Goal: Task Accomplishment & Management: Use online tool/utility

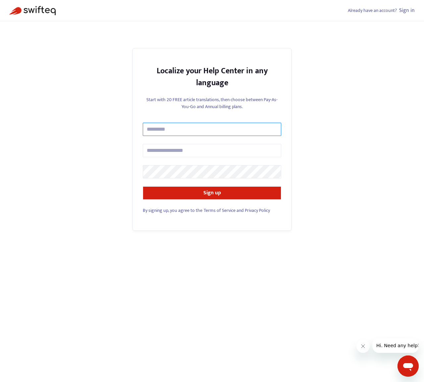
click at [165, 132] on input "text" at bounding box center [212, 129] width 139 height 13
type input "**********"
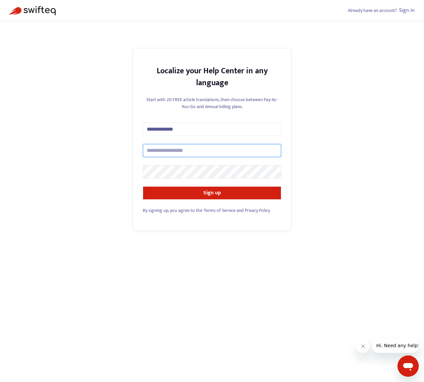
click at [163, 151] on input "text" at bounding box center [212, 150] width 139 height 13
type input "**********"
click at [274, 171] on keeper-lock "Open Keeper Popup" at bounding box center [274, 172] width 8 height 8
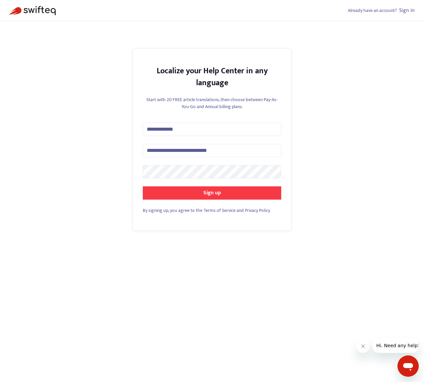
click at [208, 194] on strong "Sign up" at bounding box center [213, 192] width 18 height 9
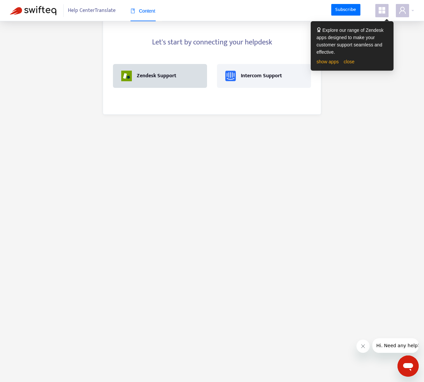
click at [155, 78] on div "Zendesk Support" at bounding box center [156, 76] width 39 height 8
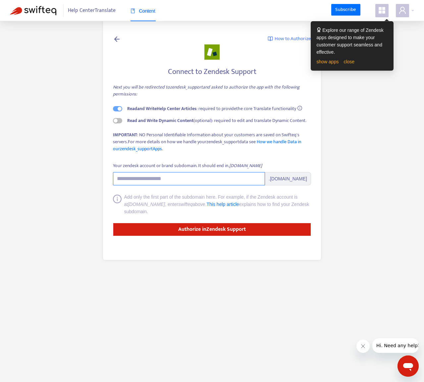
click at [168, 178] on input "Your zendesk account or brand subdomain. It should end in .[DOMAIN_NAME]" at bounding box center [189, 178] width 152 height 13
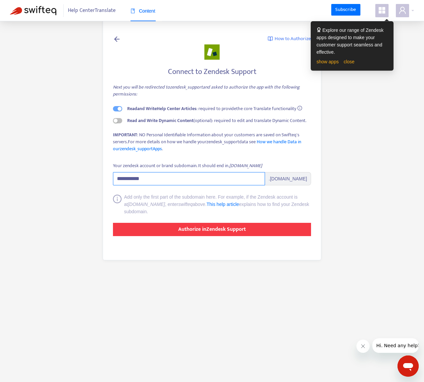
type input "**********"
click at [192, 230] on strong "Authorize in Zendesk Support" at bounding box center [212, 229] width 68 height 9
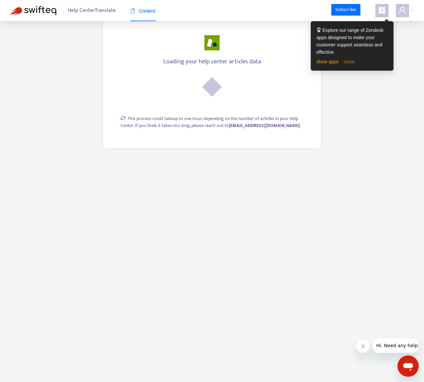
click at [349, 62] on link "close" at bounding box center [349, 61] width 11 height 5
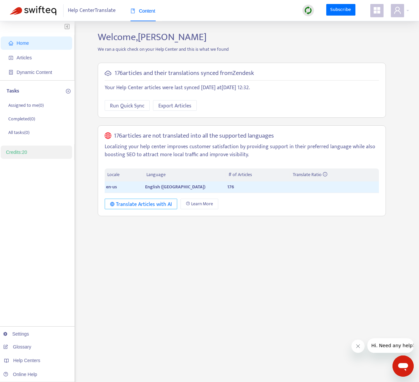
click at [144, 204] on div "Translate Articles with AI" at bounding box center [141, 204] width 62 height 8
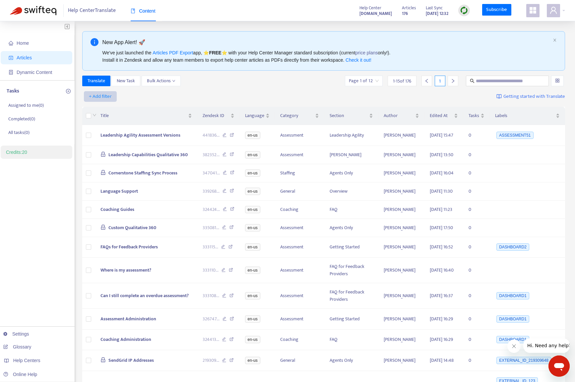
click at [102, 97] on span "+ Add filter" at bounding box center [100, 96] width 23 height 8
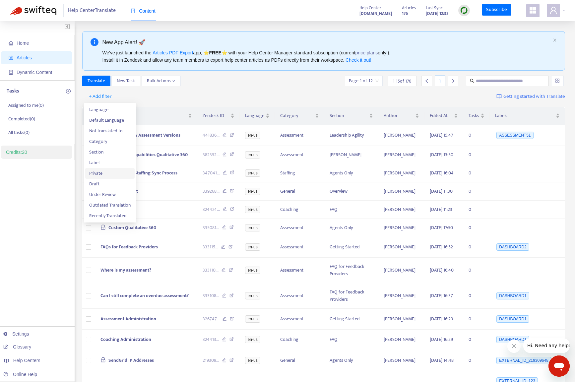
click at [98, 172] on span "Private" at bounding box center [109, 173] width 41 height 7
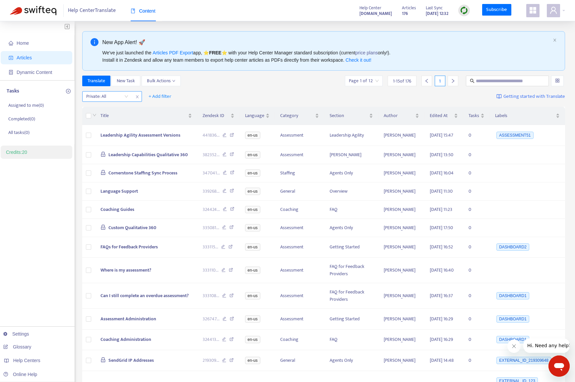
click at [125, 96] on input "search" at bounding box center [107, 96] width 42 height 10
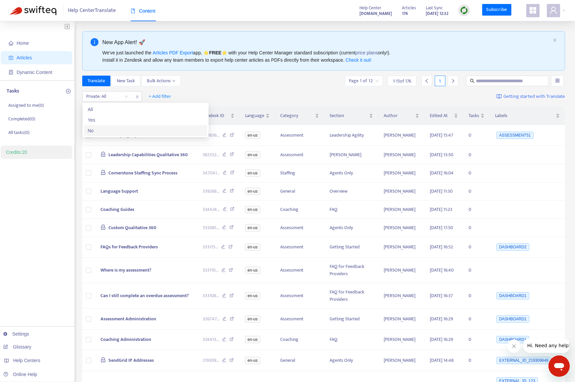
click at [100, 132] on div "No" at bounding box center [145, 130] width 115 height 7
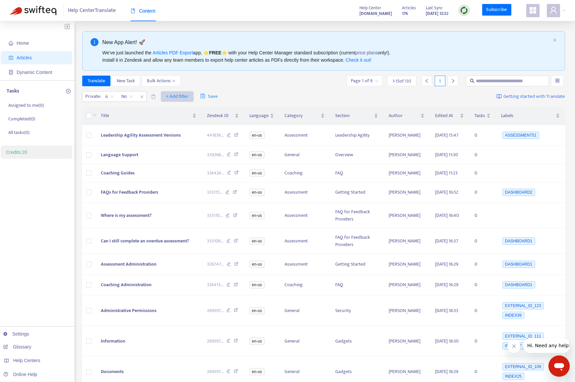
click at [181, 96] on span "+ Add filter" at bounding box center [177, 96] width 23 height 8
click at [175, 144] on span "Category" at bounding box center [186, 141] width 41 height 7
click at [191, 98] on div "Category: All" at bounding box center [173, 96] width 49 height 10
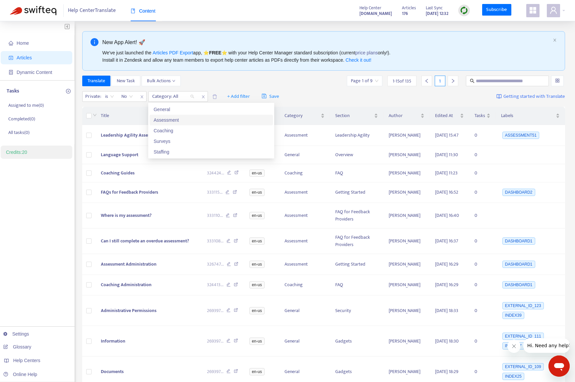
click at [168, 120] on div "Assessment" at bounding box center [210, 119] width 115 height 7
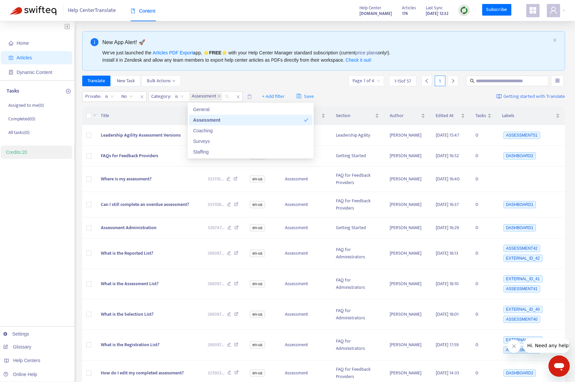
click at [263, 80] on div "Translate New Task Bulk Actions Page 1 of 4 1 - 15 of 57 1" at bounding box center [323, 81] width 483 height 11
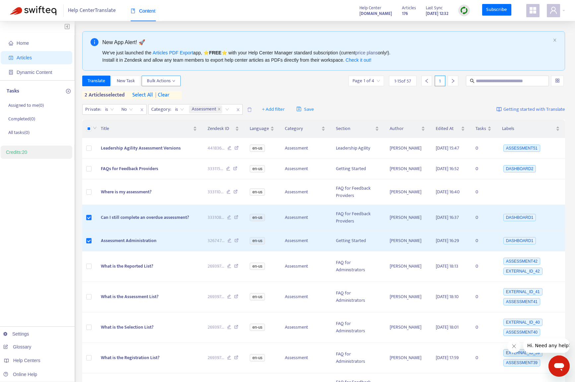
click at [176, 79] on button "Bulk Actions" at bounding box center [161, 81] width 39 height 11
click at [203, 81] on div "Translate New Task Bulk Actions Page 1 of 4 1 - 15 of 57 1" at bounding box center [323, 81] width 483 height 11
click at [125, 81] on span "New Task" at bounding box center [126, 80] width 18 height 7
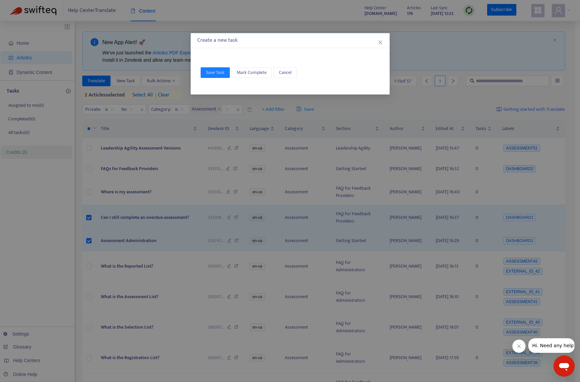
click at [249, 55] on div "Save Task Mark Complete Cancel" at bounding box center [290, 73] width 199 height 44
click at [379, 41] on icon "close" at bounding box center [380, 42] width 5 height 5
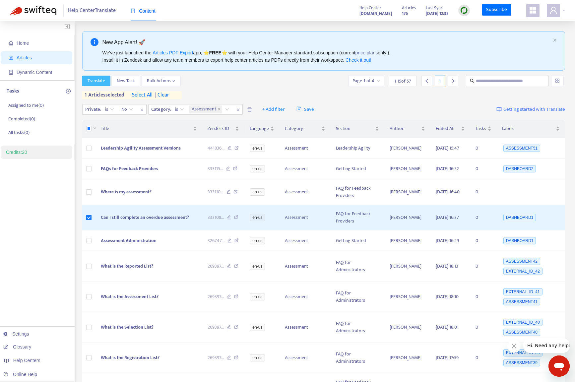
click at [96, 82] on span "Translate" at bounding box center [97, 80] width 18 height 7
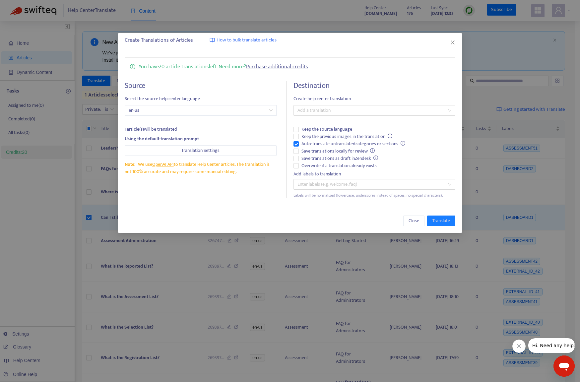
click at [241, 39] on span "How to bulk translate articles" at bounding box center [246, 40] width 60 height 8
